Goal: Obtain resource: Obtain resource

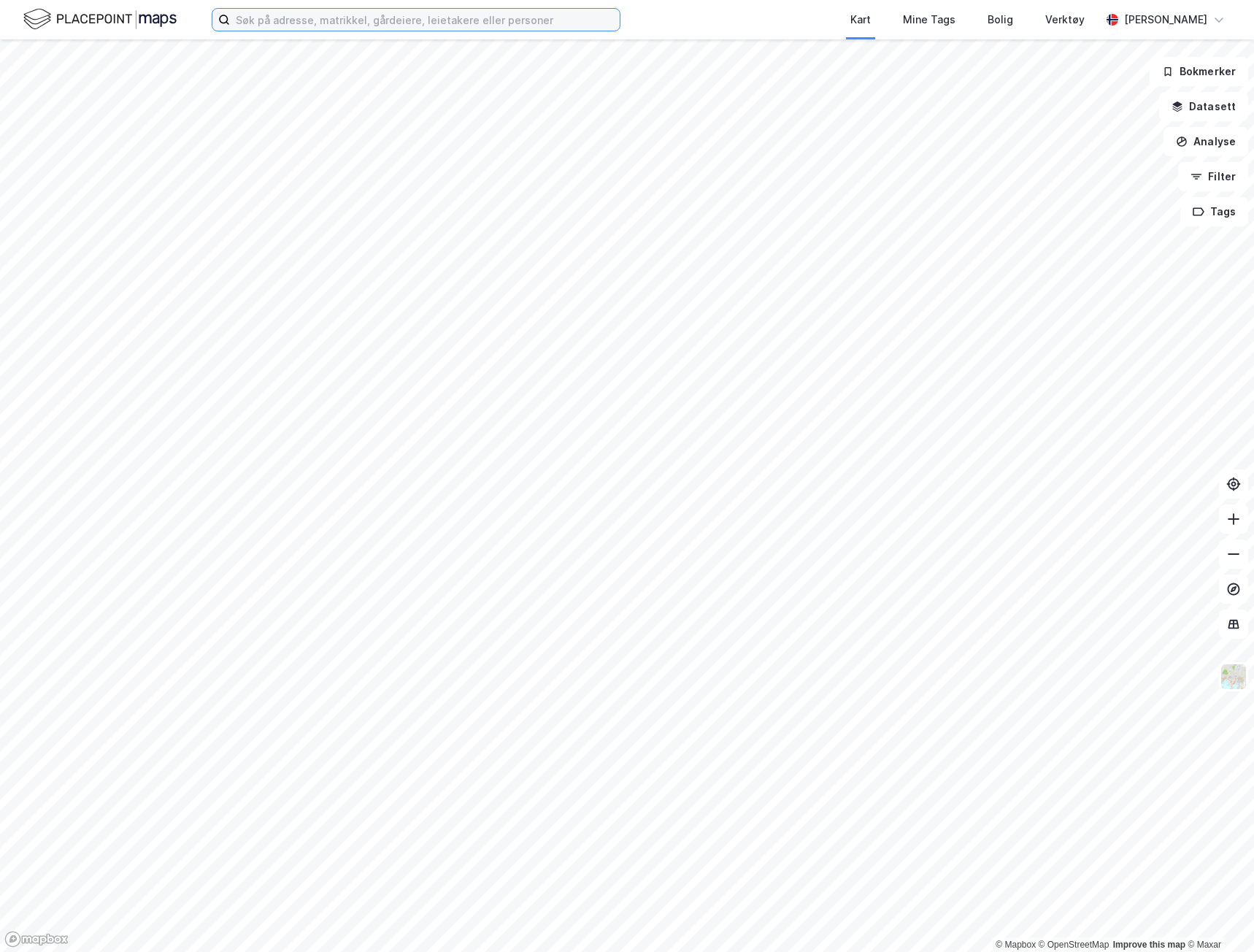
click at [481, 24] on input at bounding box center [426, 20] width 390 height 22
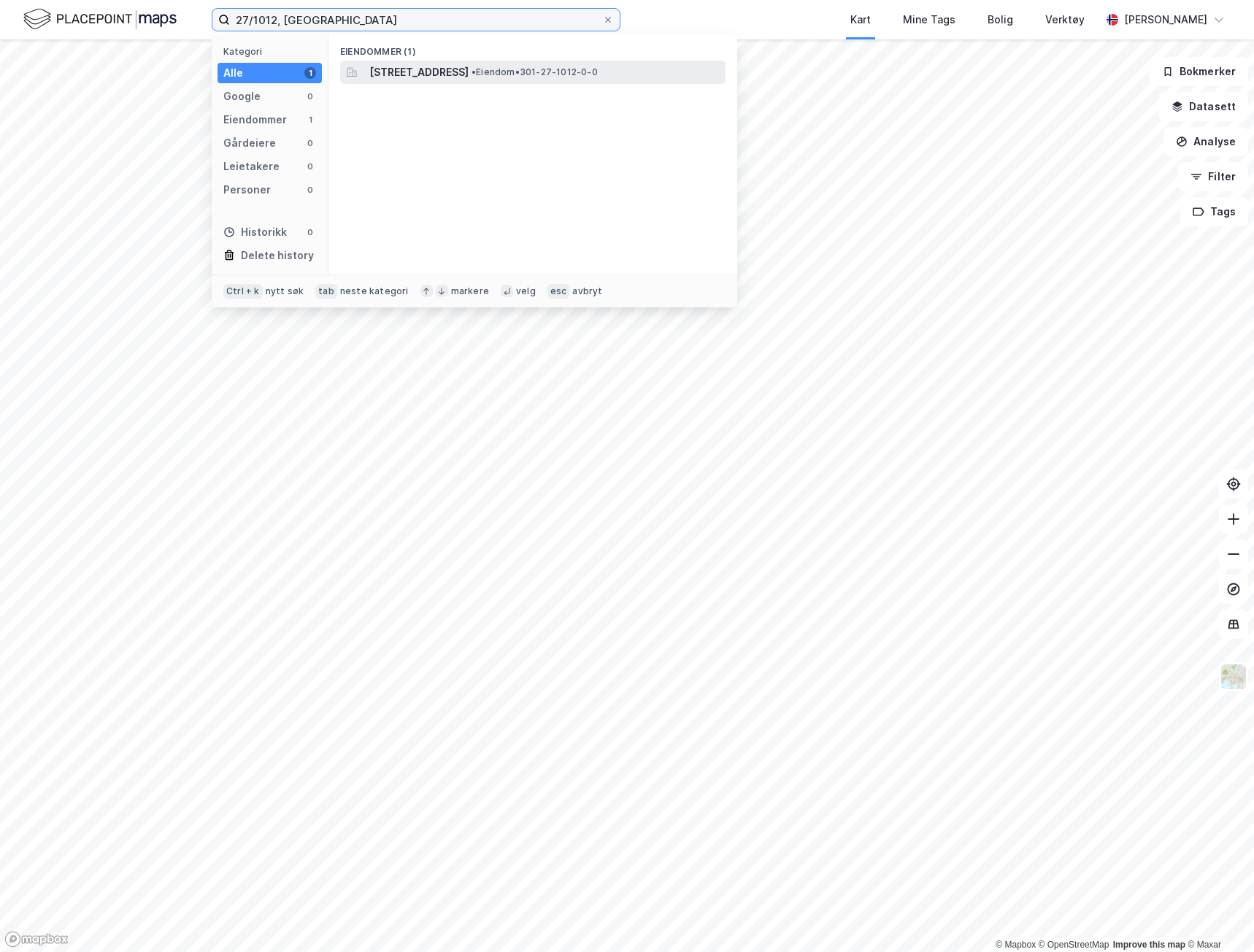
type input "27/1012, [GEOGRAPHIC_DATA]"
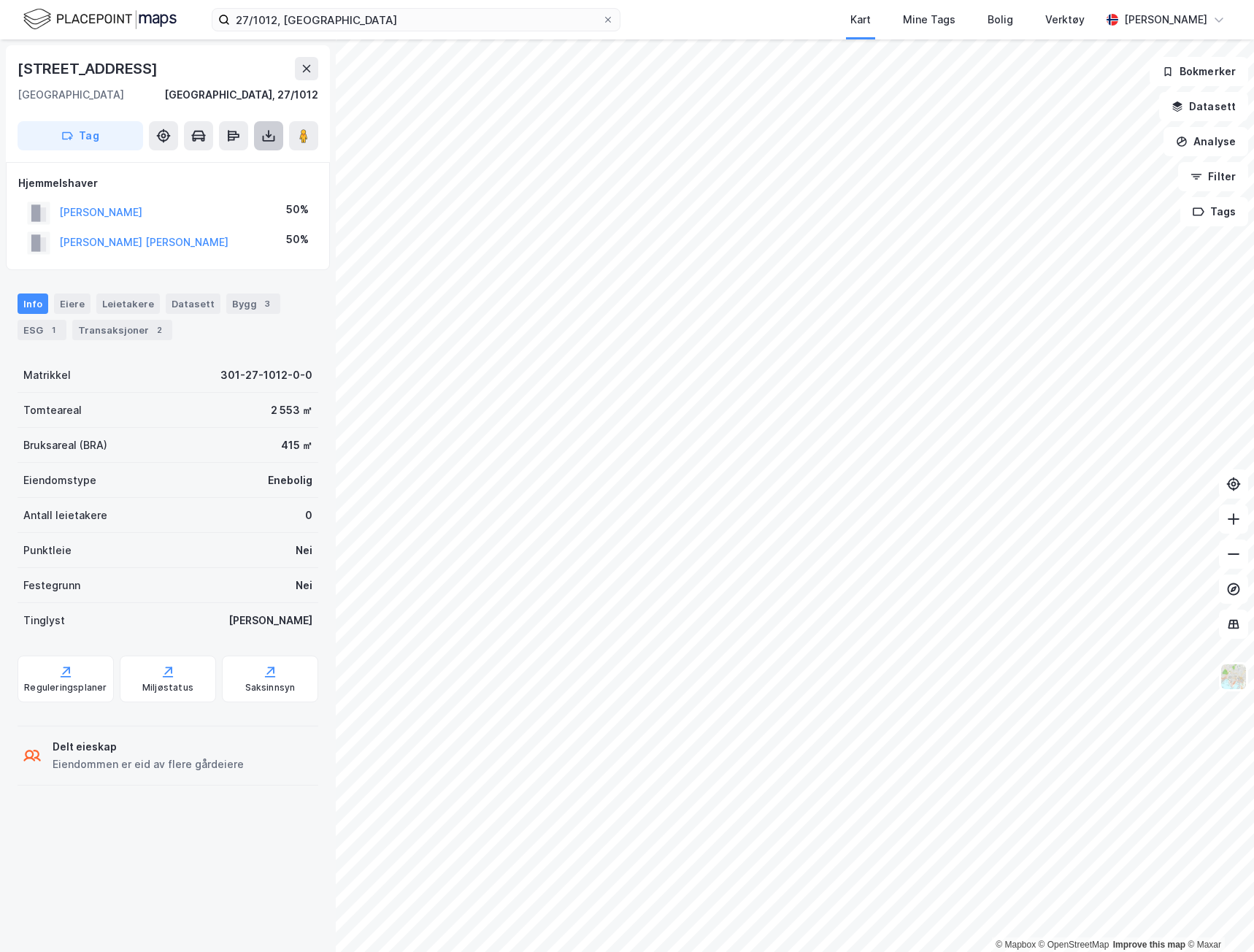
click at [268, 133] on icon at bounding box center [269, 135] width 15 height 15
click at [239, 170] on div "Last ned grunnbok" at bounding box center [196, 165] width 84 height 12
click at [274, 685] on div "Saksinnsyn" at bounding box center [270, 688] width 50 height 12
